Goal: Transaction & Acquisition: Subscribe to service/newsletter

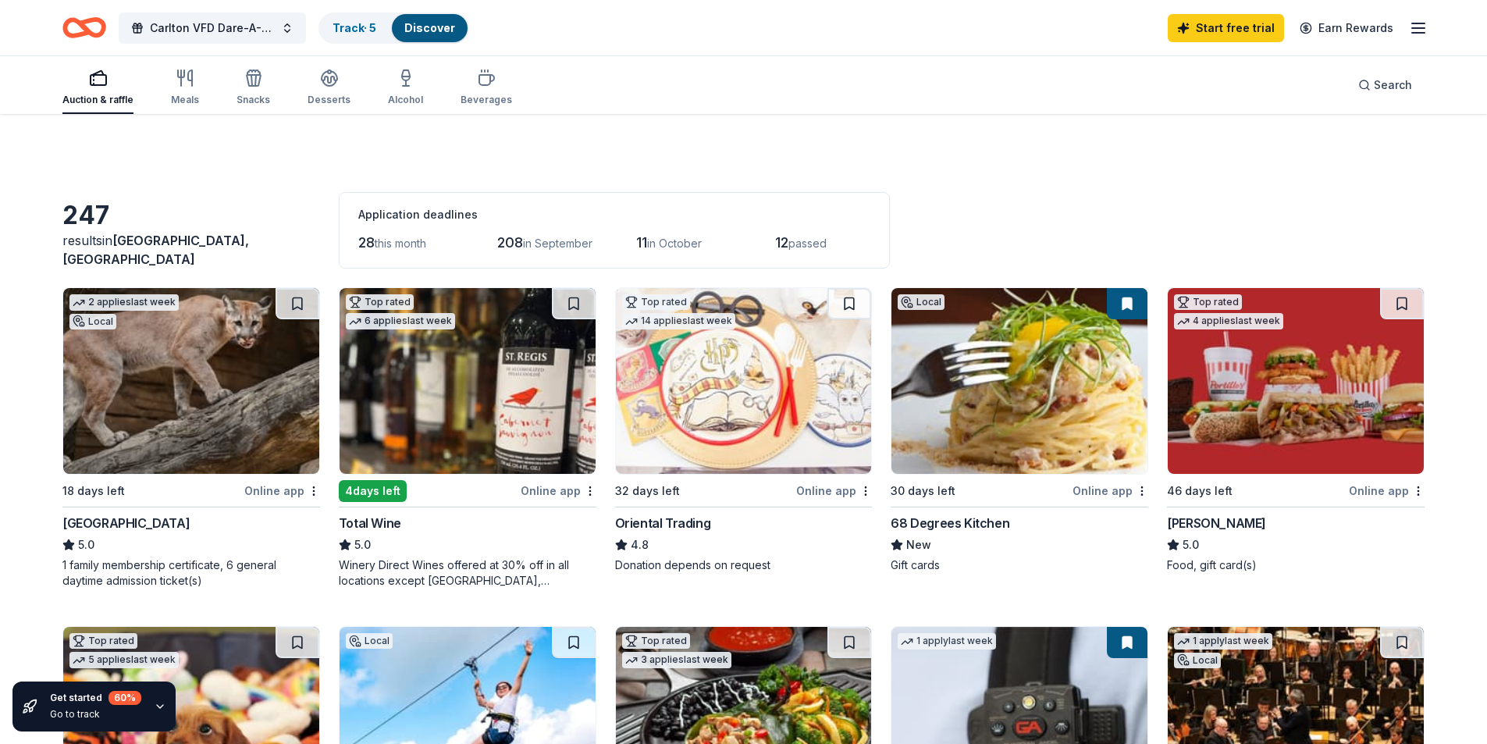
scroll to position [390, 0]
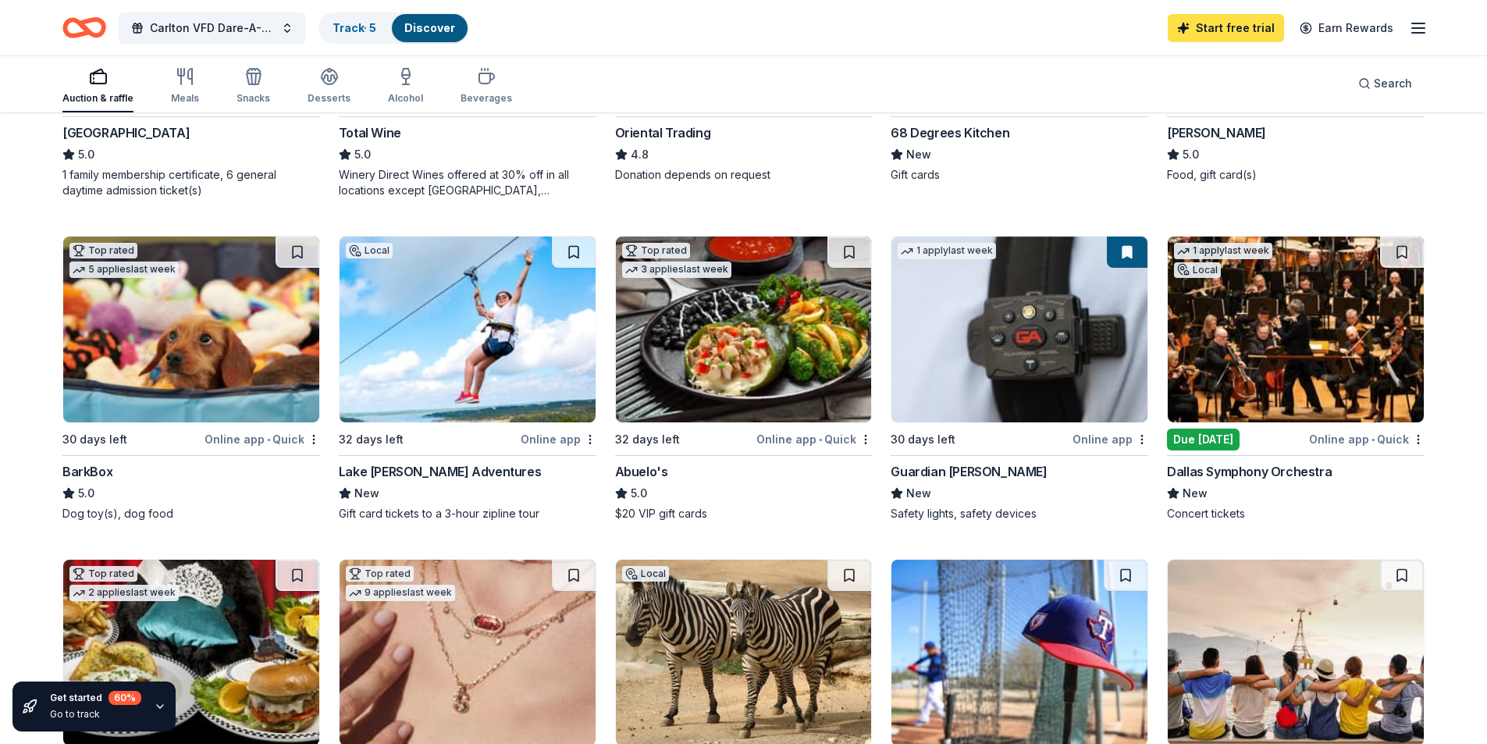
click at [1199, 30] on link "Start free trial" at bounding box center [1226, 28] width 116 height 28
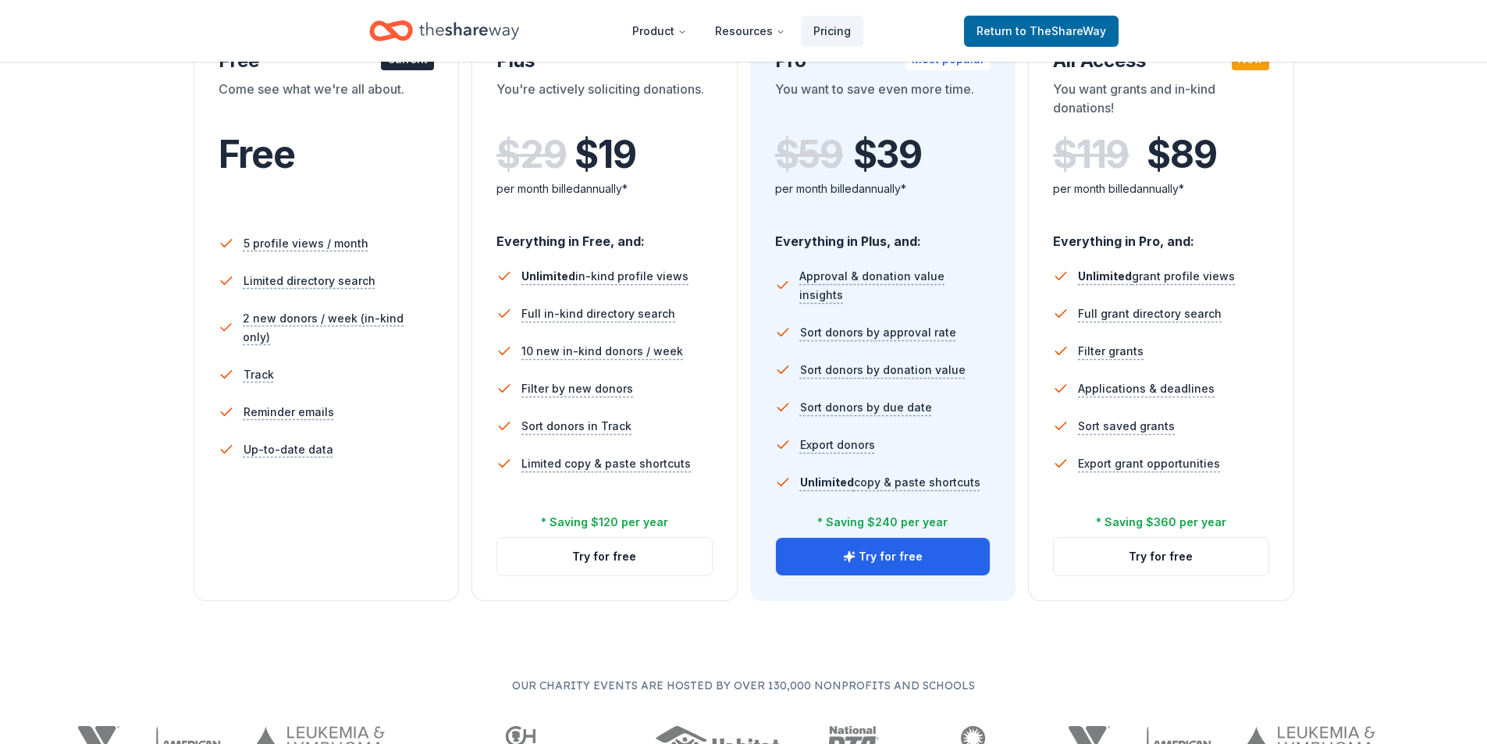
scroll to position [312, 0]
click at [860, 561] on button "Try for free" at bounding box center [883, 555] width 215 height 37
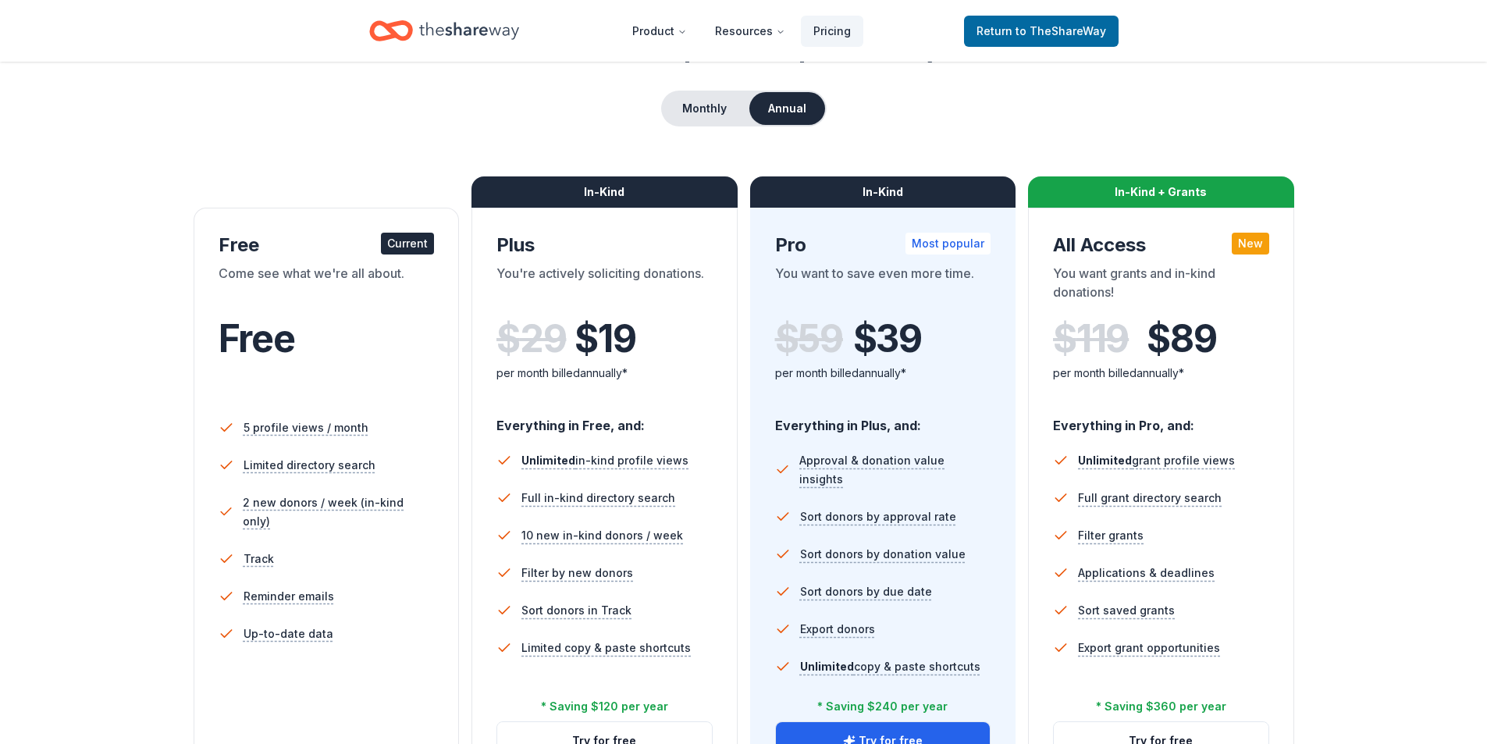
scroll to position [78, 0]
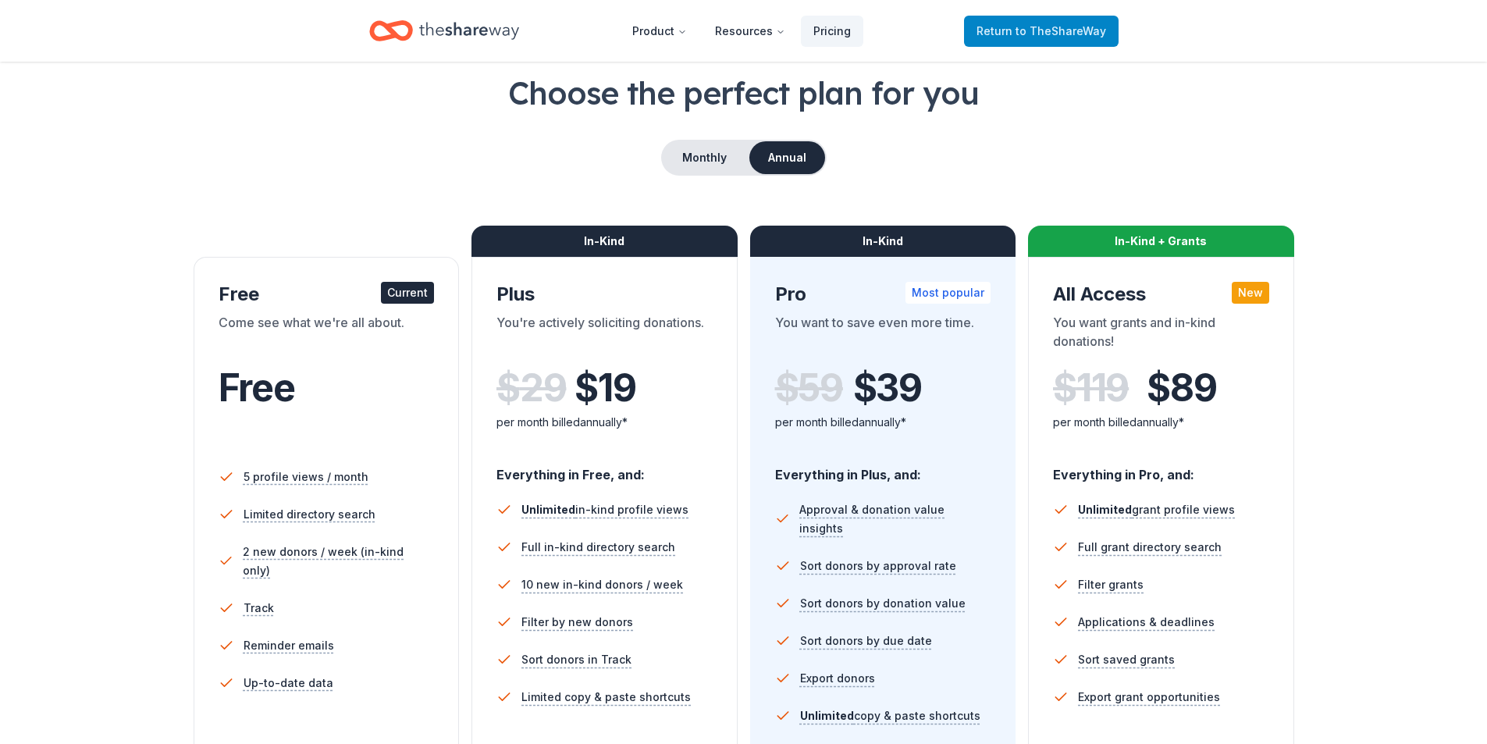
click at [1027, 34] on span "to TheShareWay" at bounding box center [1061, 30] width 91 height 13
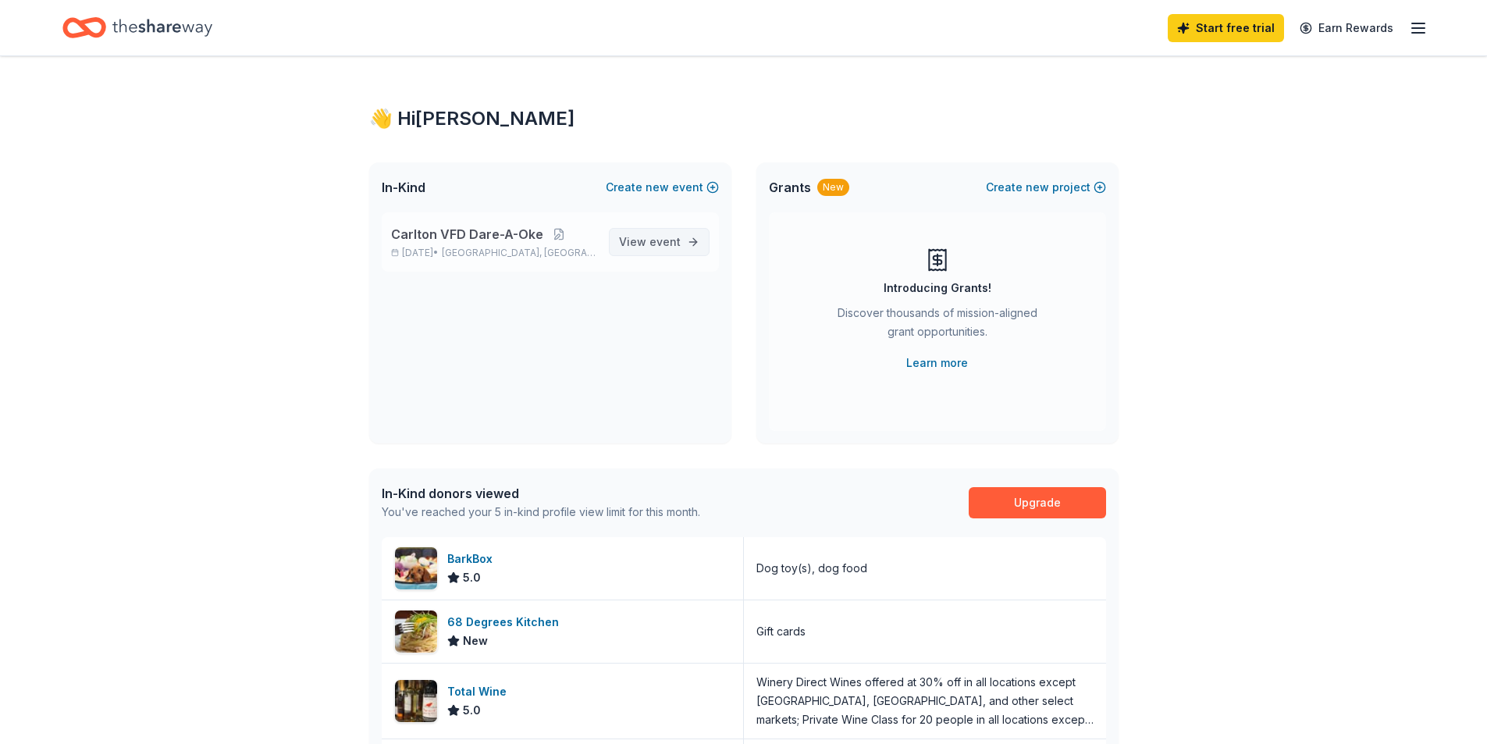
click at [690, 240] on link "View event" at bounding box center [659, 242] width 101 height 28
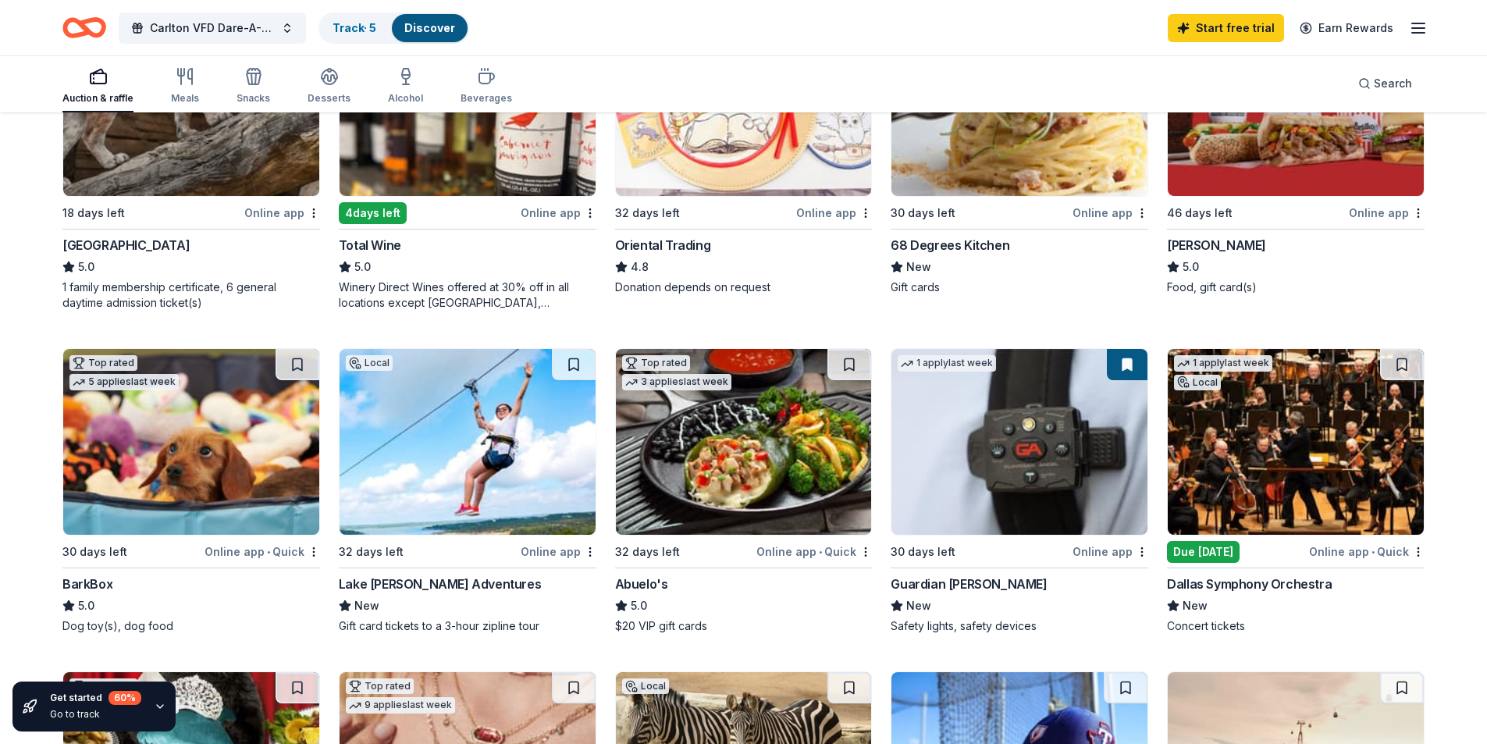
scroll to position [312, 0]
